Goal: Communication & Community: Answer question/provide support

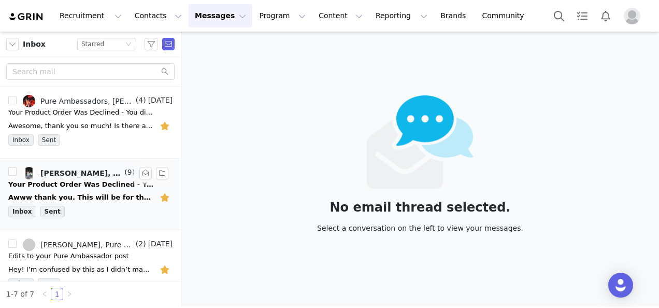
click at [76, 193] on div "Awww thank you. This will be for the month of September correct? So i can start…" at bounding box center [80, 197] width 145 height 10
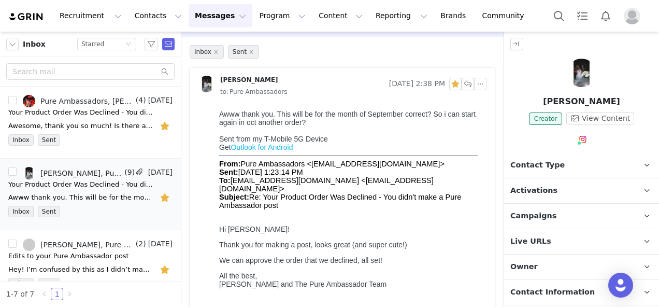
scroll to position [52, 0]
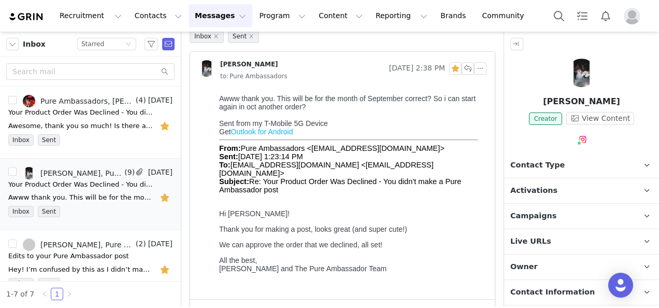
click at [572, 77] on img at bounding box center [581, 73] width 28 height 28
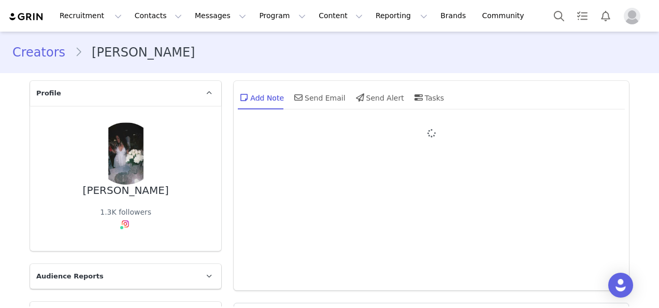
type input "+1 ([GEOGRAPHIC_DATA])"
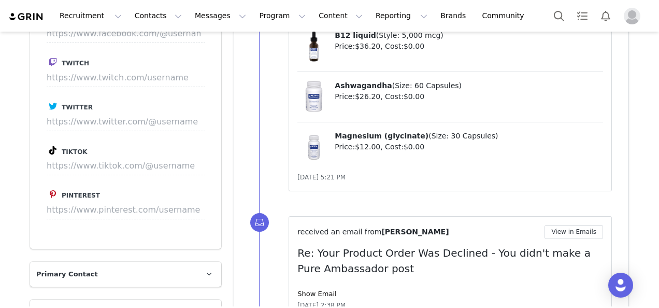
scroll to position [1191, 0]
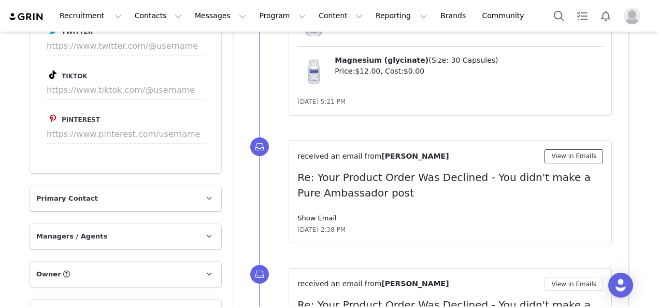
click at [586, 149] on button "View in Emails" at bounding box center [573, 156] width 59 height 14
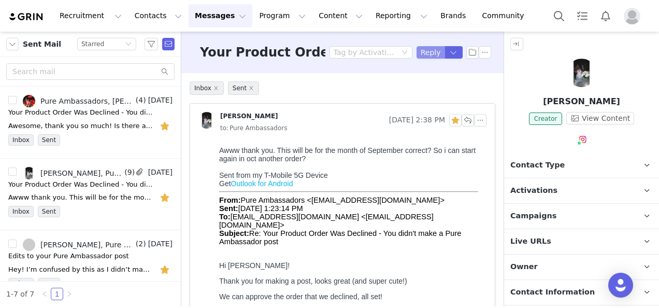
click at [421, 58] on button "Reply" at bounding box center [430, 52] width 28 height 12
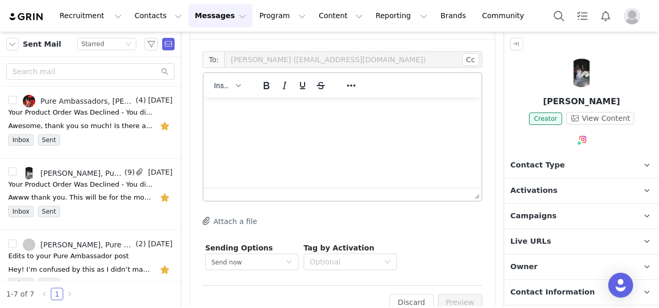
click at [400, 125] on html at bounding box center [342, 111] width 278 height 28
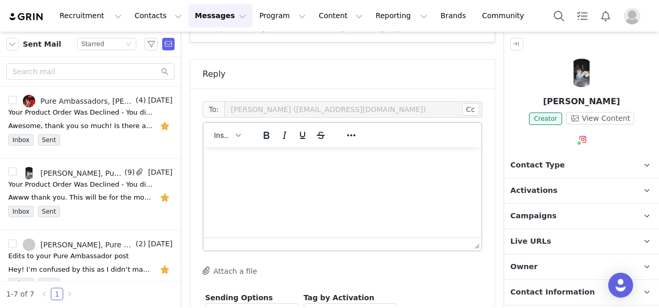
scroll to position [1033, 0]
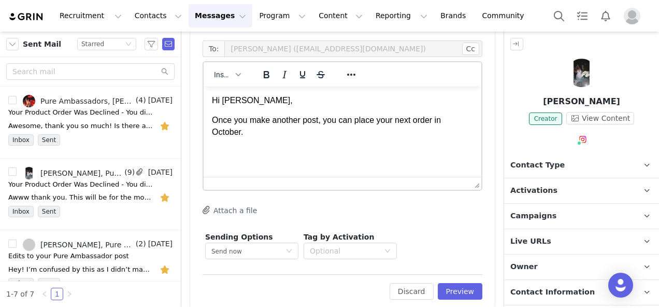
click at [212, 121] on p "Once you make another post, you can place your next order in October." at bounding box center [342, 125] width 261 height 23
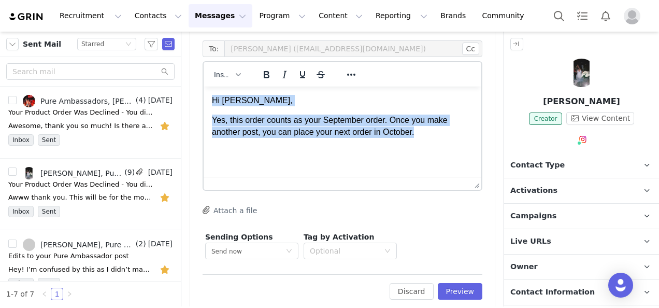
drag, startPoint x: 414, startPoint y: 135, endPoint x: 214, endPoint y: 96, distance: 203.6
click at [214, 96] on body "Hi [PERSON_NAME], Yes, this order counts as your September order. Once you make…" at bounding box center [342, 116] width 261 height 43
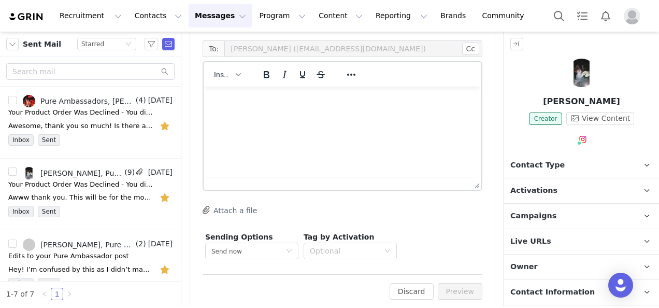
click at [564, 86] on div at bounding box center [581, 75] width 155 height 33
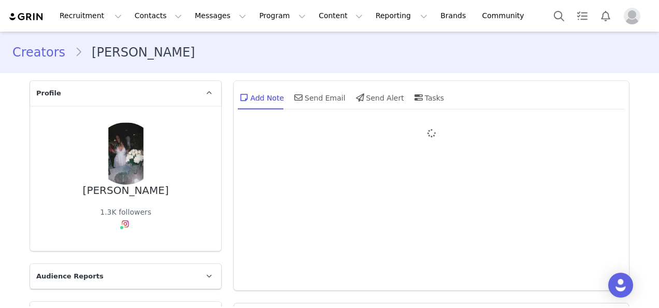
type input "+1 ([GEOGRAPHIC_DATA])"
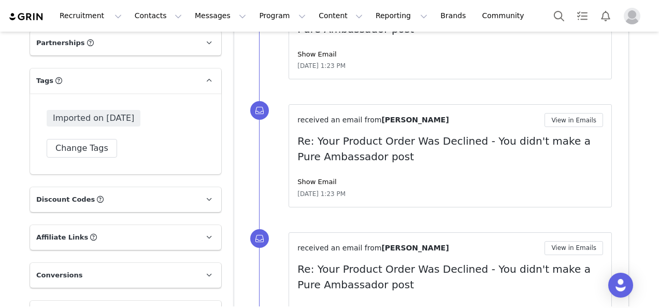
scroll to position [1673, 0]
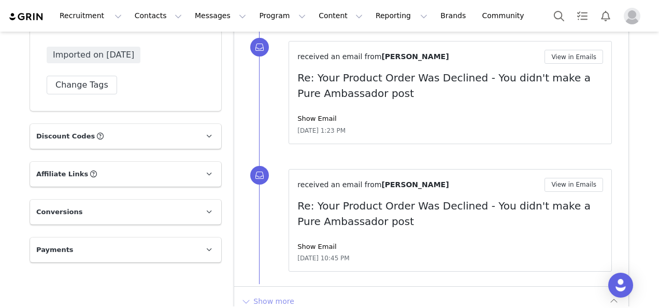
click at [278, 293] on button "Show more" at bounding box center [267, 301] width 54 height 17
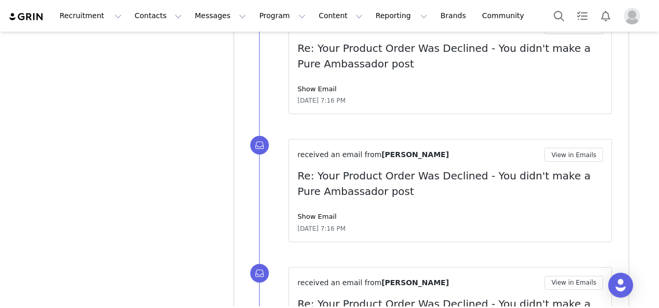
scroll to position [2895, 0]
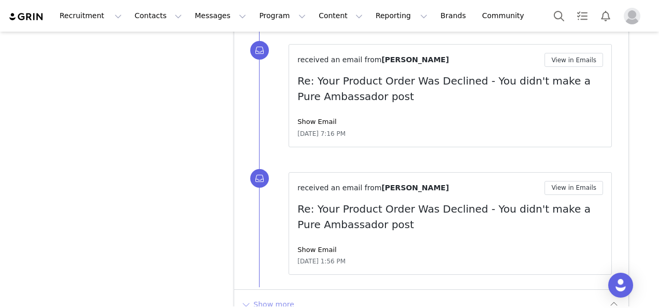
click at [278, 296] on button "Show more" at bounding box center [267, 304] width 54 height 17
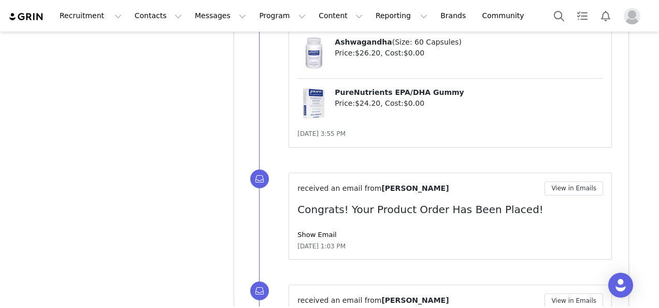
scroll to position [4234, 0]
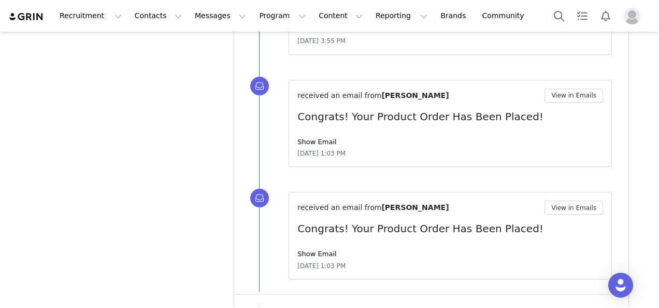
click at [278, 300] on button "Show more" at bounding box center [267, 308] width 54 height 17
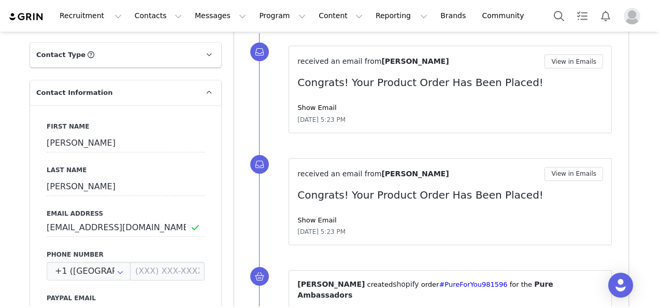
scroll to position [155, 0]
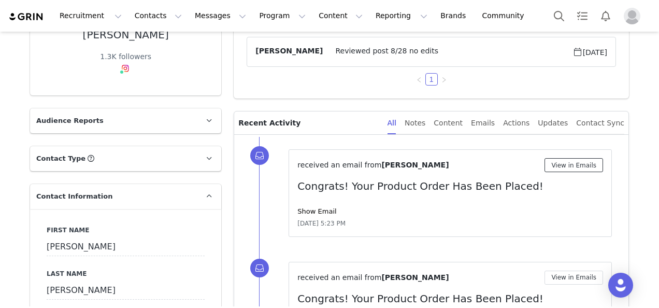
click at [580, 163] on button "View in Emails" at bounding box center [573, 165] width 59 height 14
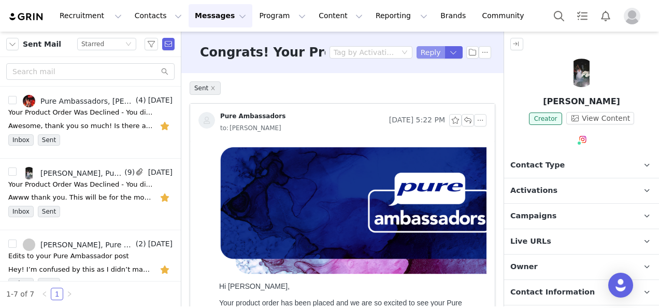
click at [416, 50] on button "Reply" at bounding box center [430, 52] width 28 height 12
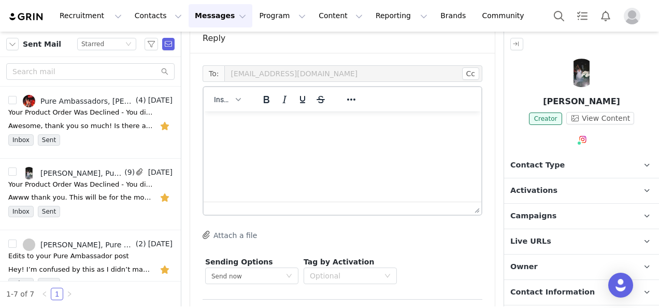
scroll to position [664, 0]
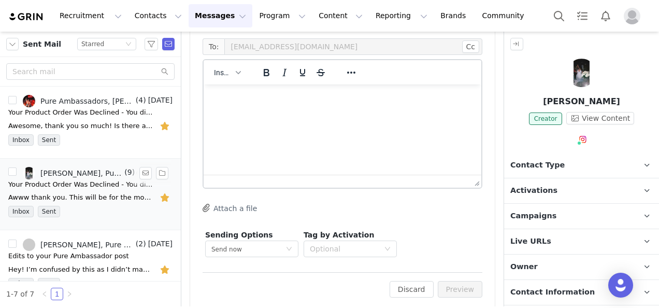
click at [76, 187] on div "Your Product Order Was Declined - You didn't make a Pure Ambassador post" at bounding box center [80, 184] width 145 height 10
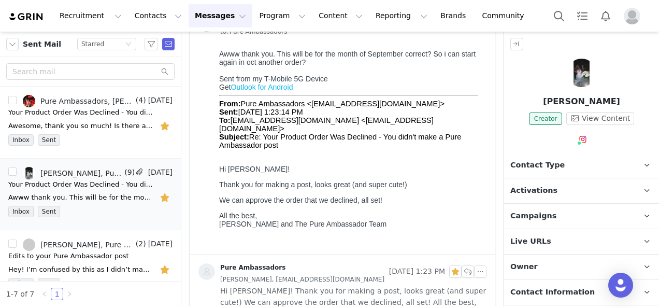
scroll to position [0, 0]
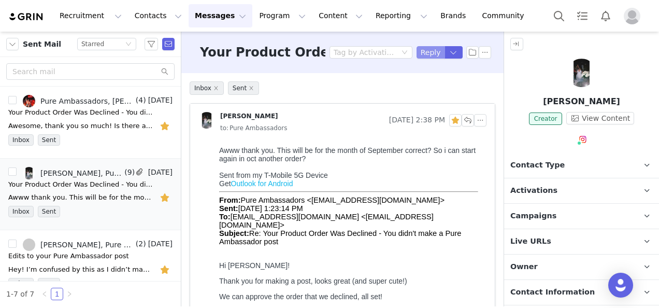
click at [428, 56] on button "Reply" at bounding box center [430, 52] width 28 height 12
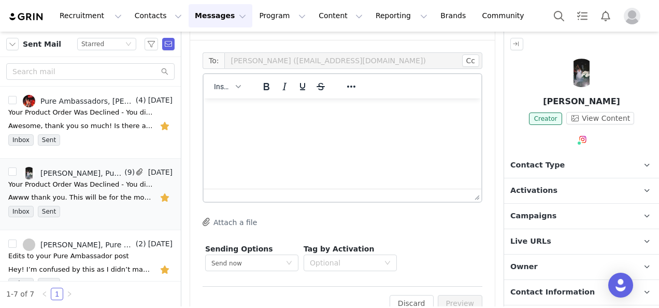
scroll to position [1022, 0]
click at [358, 125] on html at bounding box center [342, 111] width 278 height 28
paste body "Rich Text Area. Press ALT-0 for help."
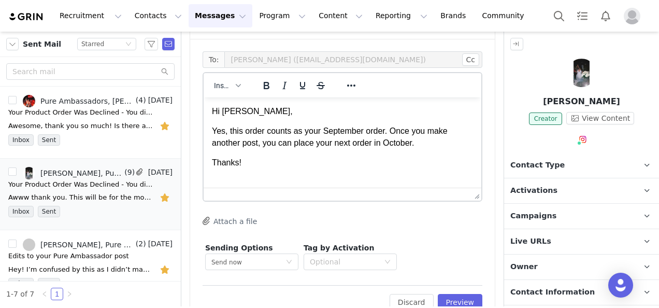
scroll to position [0, 0]
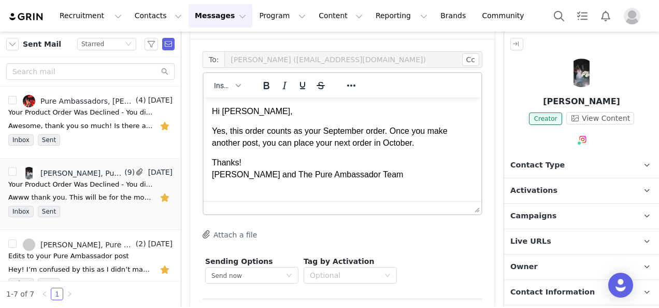
drag, startPoint x: 467, startPoint y: 183, endPoint x: 470, endPoint y: 197, distance: 13.7
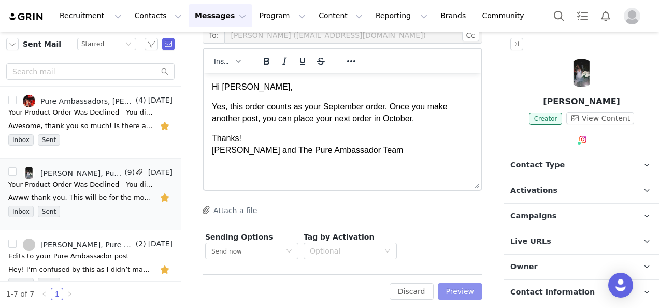
click at [460, 283] on button "Preview" at bounding box center [459, 291] width 45 height 17
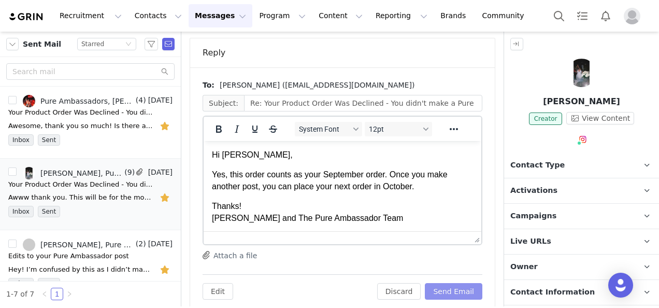
scroll to position [0, 0]
click at [460, 283] on button "Send Email" at bounding box center [453, 291] width 57 height 17
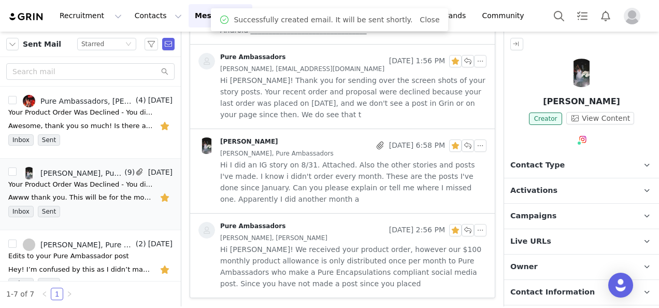
scroll to position [704, 0]
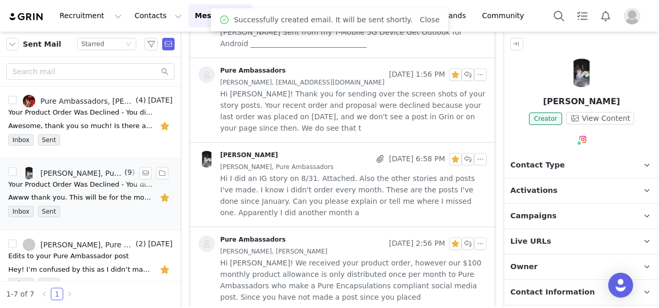
click at [159, 198] on button "button" at bounding box center [165, 197] width 13 height 17
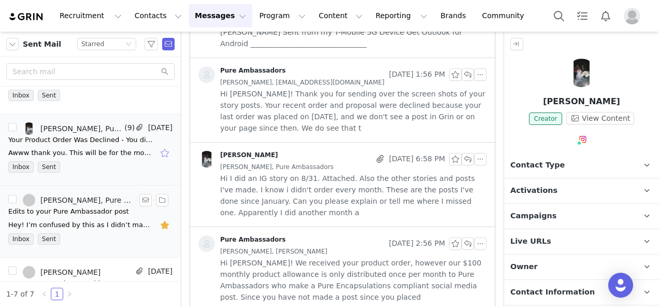
scroll to position [0, 0]
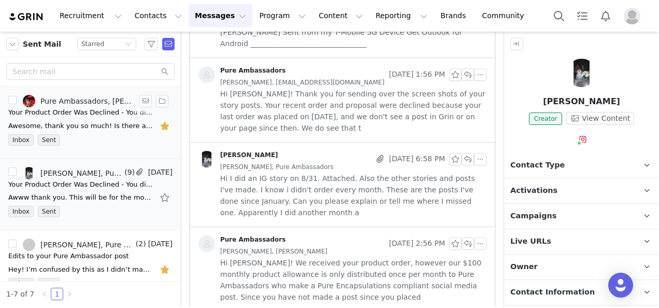
click at [89, 121] on div "Awesome, thank you so much! Is there anything else you need from me? Any specif…" at bounding box center [80, 126] width 145 height 10
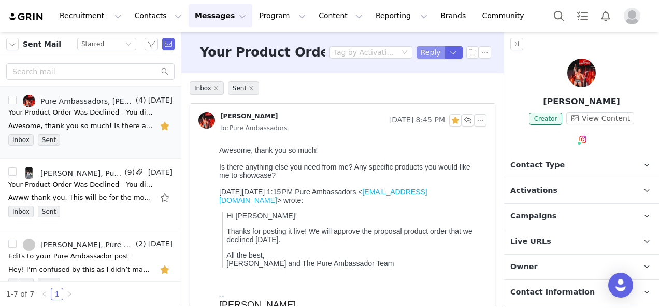
click at [420, 51] on button "Reply" at bounding box center [430, 52] width 28 height 12
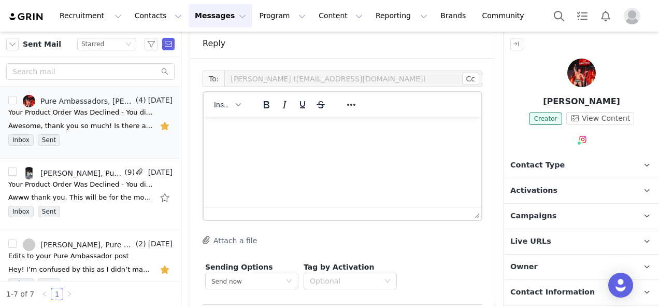
scroll to position [698, 0]
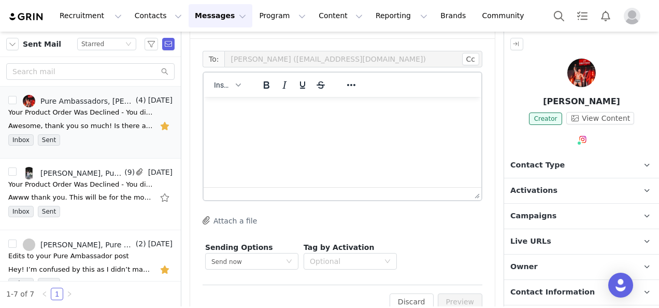
click at [394, 125] on html at bounding box center [342, 111] width 278 height 28
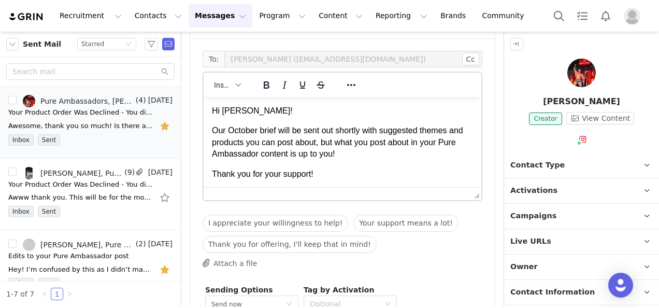
scroll to position [12, 0]
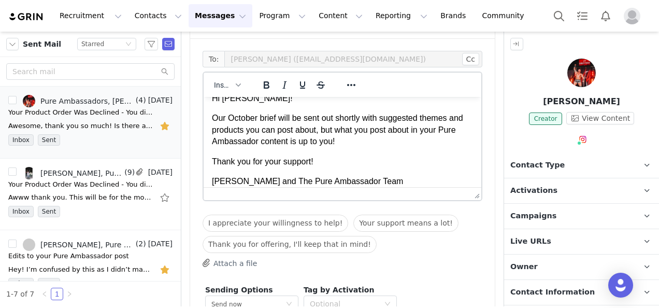
click at [333, 128] on p "Our October brief will be sent out shortly with suggested themes and products y…" at bounding box center [342, 129] width 261 height 35
click at [369, 139] on p "Our October brief will be sent out shortly with suggested themes and products y…" at bounding box center [342, 129] width 261 height 35
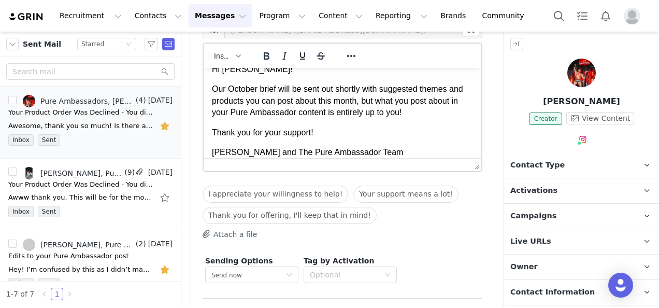
scroll to position [751, 0]
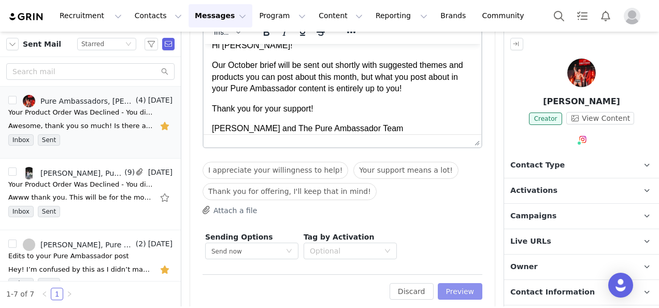
click at [461, 283] on button "Preview" at bounding box center [459, 291] width 45 height 17
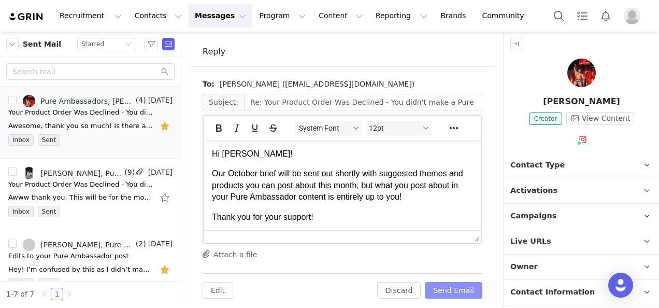
scroll to position [0, 0]
click at [461, 282] on button "Send Email" at bounding box center [453, 290] width 57 height 17
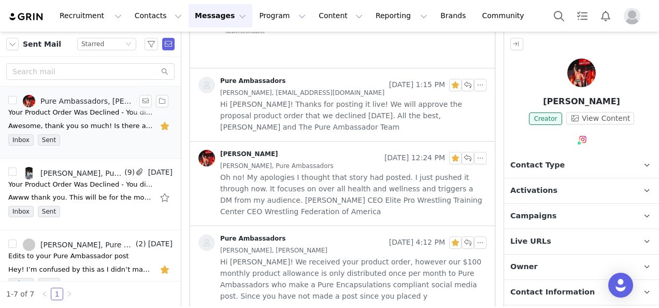
click at [159, 128] on button "button" at bounding box center [165, 126] width 13 height 17
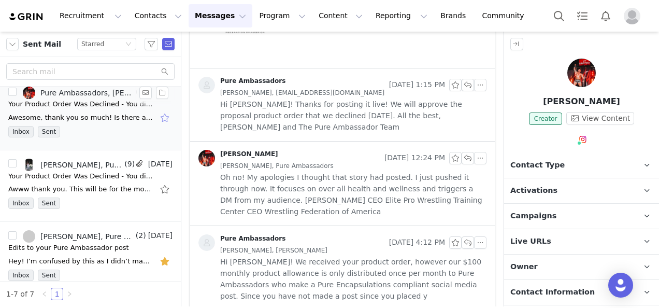
scroll to position [0, 0]
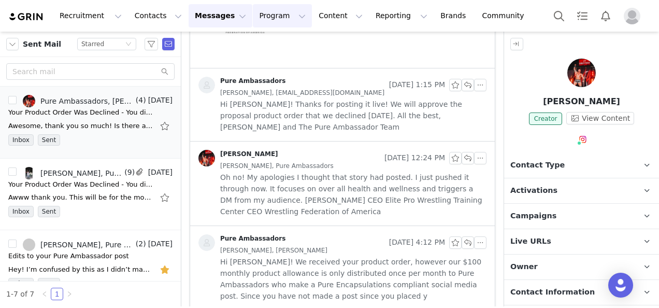
click at [253, 8] on button "Program Program" at bounding box center [282, 15] width 59 height 23
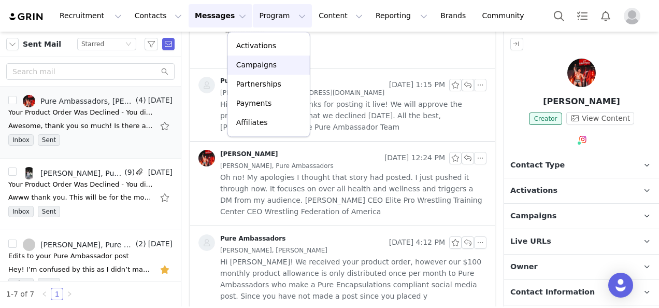
click at [256, 64] on p "Campaigns" at bounding box center [256, 65] width 40 height 11
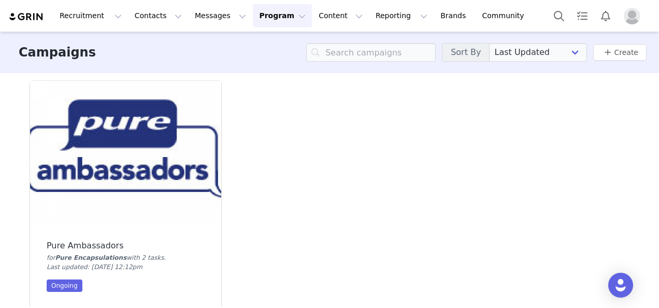
click at [112, 126] on img at bounding box center [125, 152] width 191 height 143
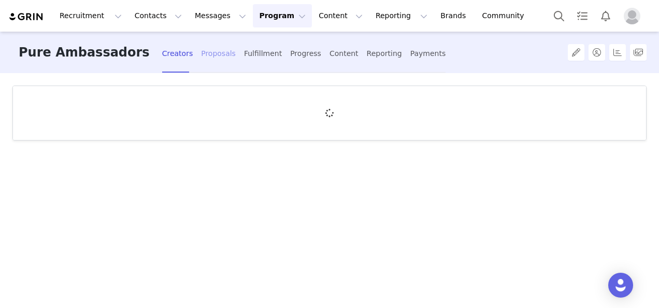
click at [201, 51] on div "Proposals" at bounding box center [218, 53] width 35 height 27
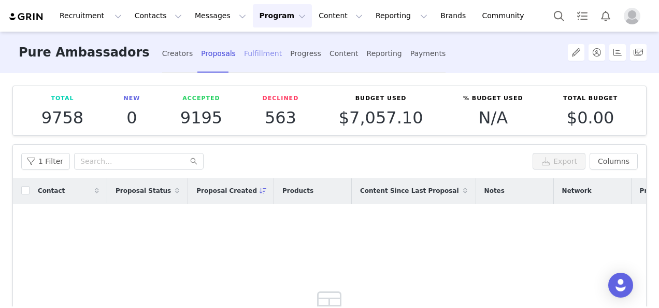
click at [244, 56] on div "Fulfillment" at bounding box center [263, 53] width 38 height 27
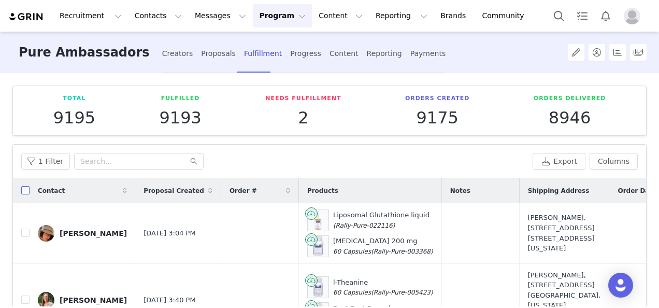
click at [24, 193] on input "checkbox" at bounding box center [25, 190] width 8 height 8
checkbox input "true"
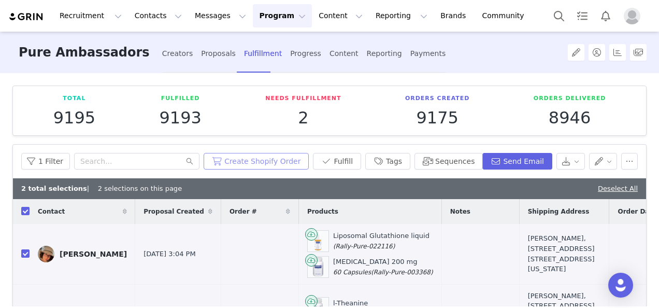
click at [286, 163] on button "Create Shopify Order" at bounding box center [255, 161] width 105 height 17
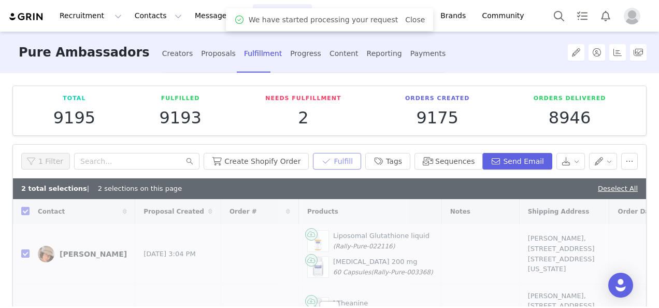
click at [355, 156] on button "Fulfill" at bounding box center [337, 161] width 48 height 17
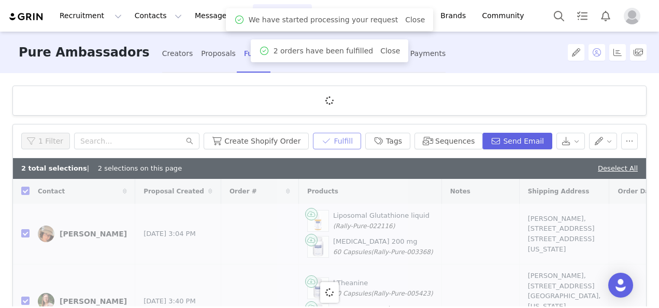
checkbox input "false"
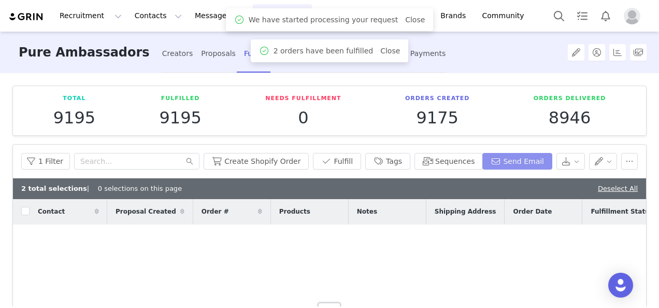
click at [525, 155] on button "Send Email" at bounding box center [517, 161] width 70 height 17
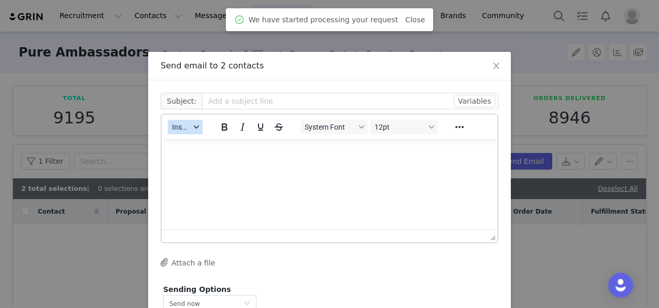
click at [180, 128] on span "Insert" at bounding box center [181, 127] width 18 height 8
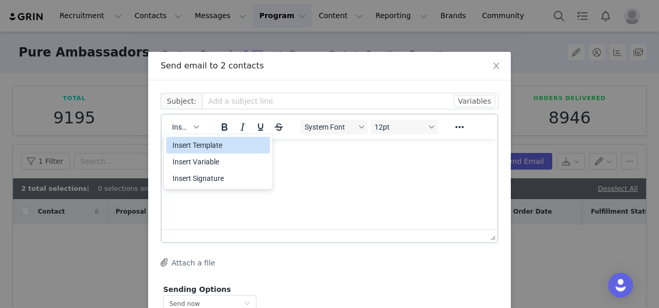
click at [187, 140] on div "Insert Template" at bounding box center [218, 145] width 93 height 12
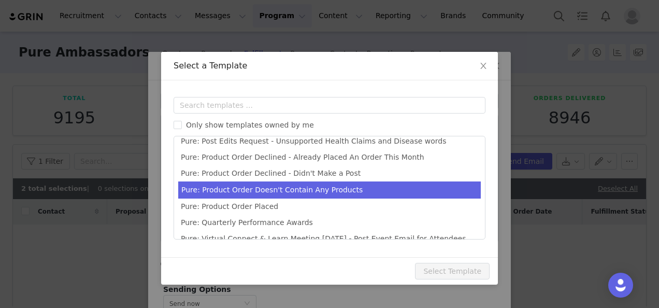
scroll to position [118, 0]
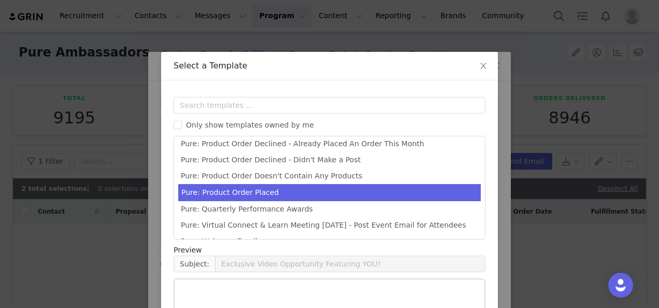
click at [340, 196] on li "Pure: Product Order Placed" at bounding box center [329, 192] width 302 height 17
type input "Congrats! Your Product Order Has Been Placed!"
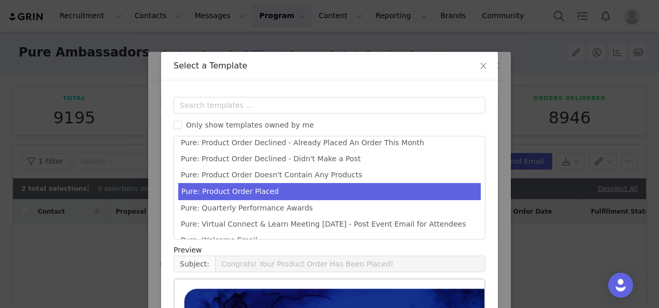
scroll to position [152, 0]
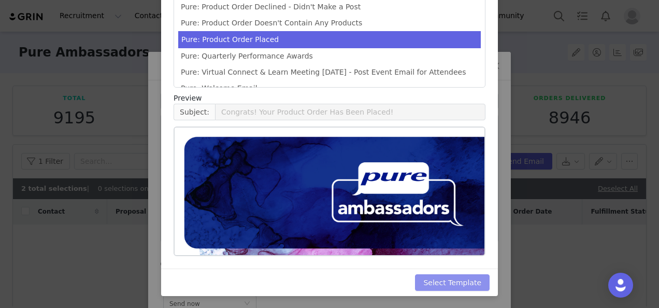
click at [466, 278] on button "Select Template" at bounding box center [452, 282] width 75 height 17
type input "Congrats! Your Product Order Has Been Placed!"
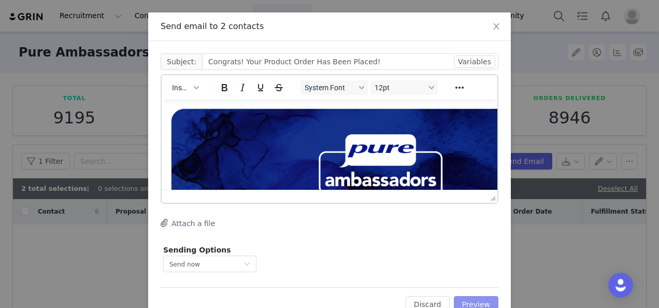
scroll to position [68, 0]
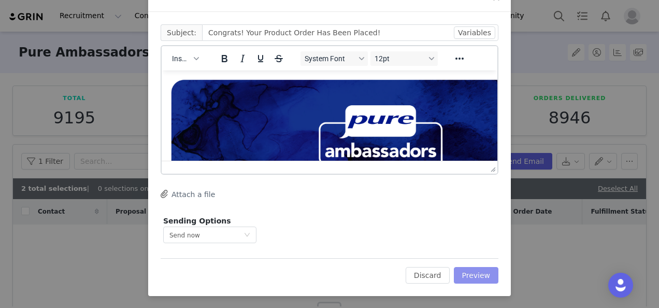
click at [481, 273] on button "Preview" at bounding box center [476, 275] width 45 height 17
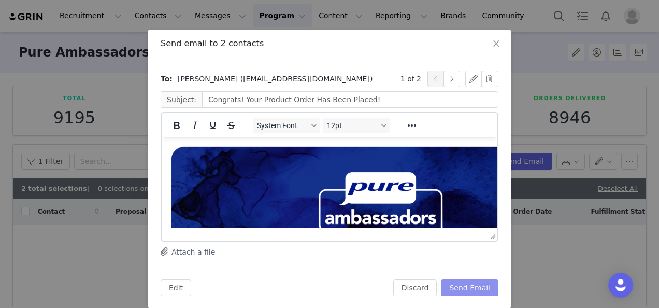
scroll to position [35, 0]
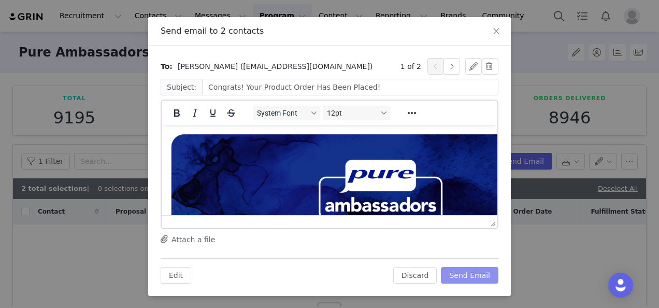
click at [488, 272] on button "Send Email" at bounding box center [469, 275] width 57 height 17
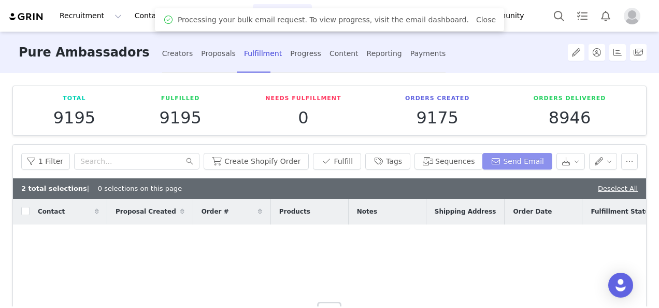
scroll to position [0, 0]
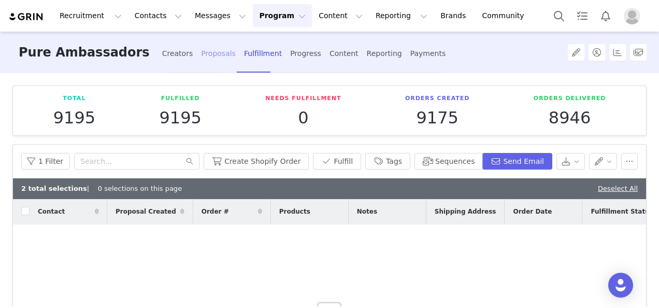
click at [201, 53] on div "Proposals" at bounding box center [218, 53] width 35 height 27
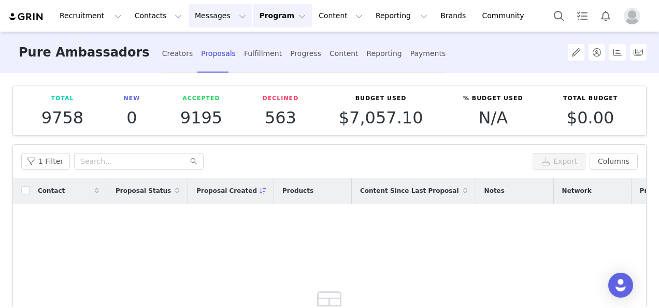
click at [189, 20] on button "Messages Messages" at bounding box center [220, 15] width 64 height 23
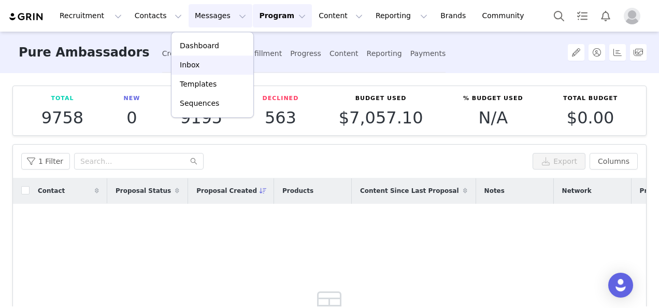
click at [194, 63] on p "Inbox" at bounding box center [190, 65] width 20 height 11
